Goal: Task Accomplishment & Management: Use online tool/utility

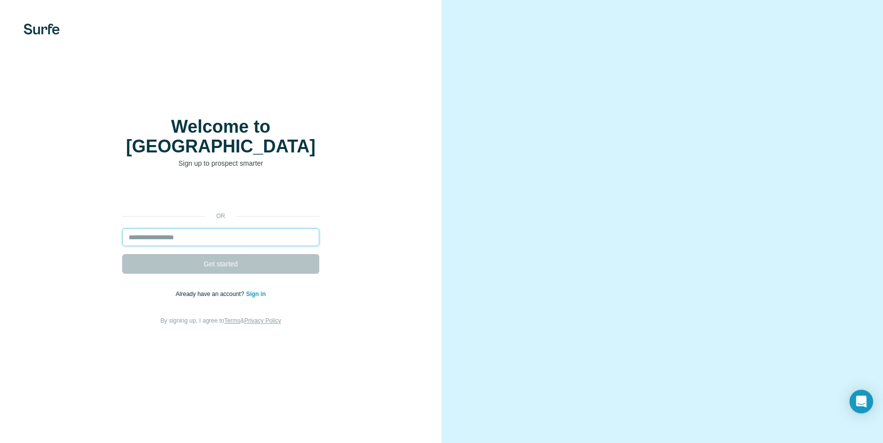
click at [237, 228] on input "email" at bounding box center [220, 237] width 197 height 18
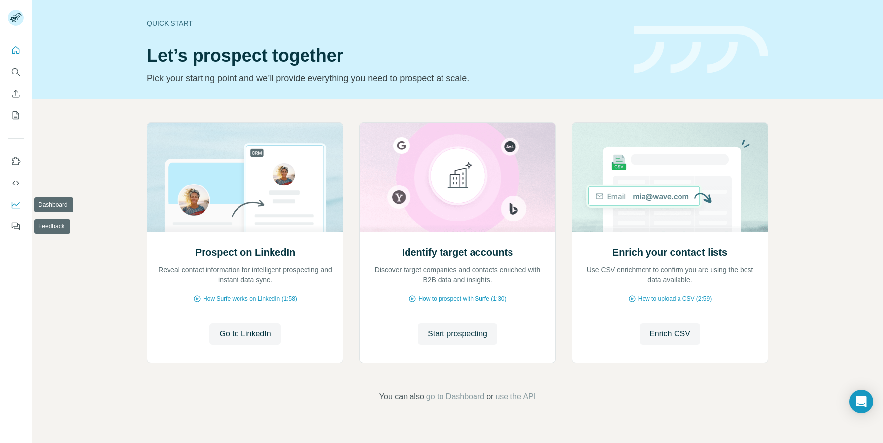
click at [13, 205] on icon "Dashboard" at bounding box center [16, 205] width 10 height 10
